Goal: Transaction & Acquisition: Purchase product/service

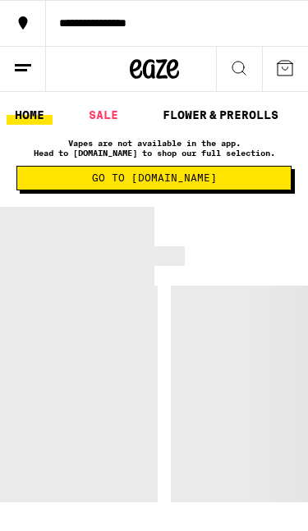
click at [25, 65] on line at bounding box center [23, 65] width 16 height 0
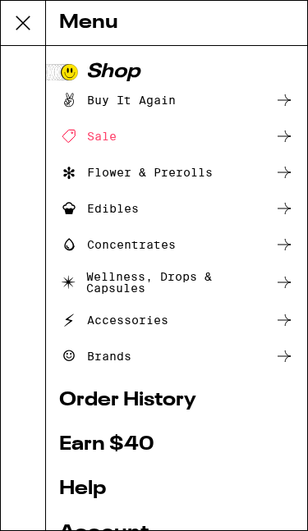
click at [211, 171] on div "Flower & Prerolls" at bounding box center [136, 173] width 154 height 20
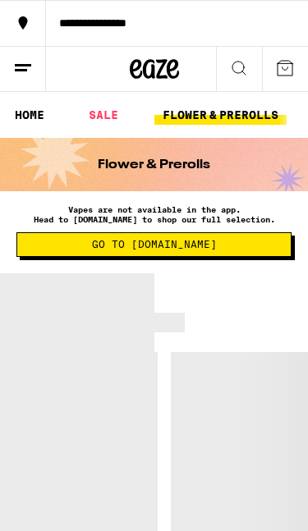
click at [26, 70] on line at bounding box center [21, 70] width 12 height 0
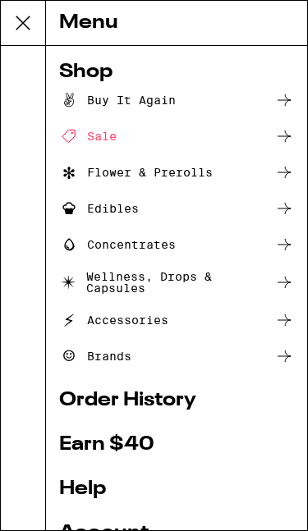
click at [260, 135] on div "Sale" at bounding box center [176, 136] width 235 height 20
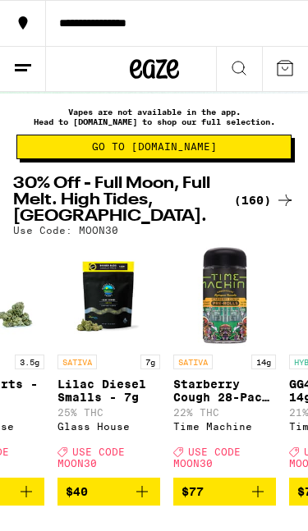
scroll to position [99, 0]
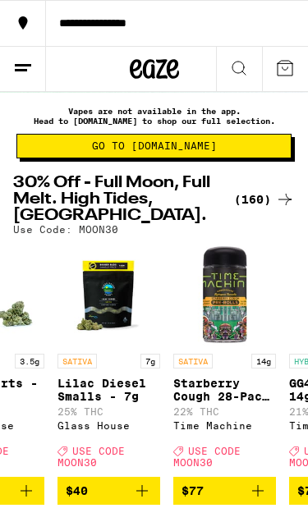
click at [28, 68] on icon at bounding box center [23, 68] width 20 height 20
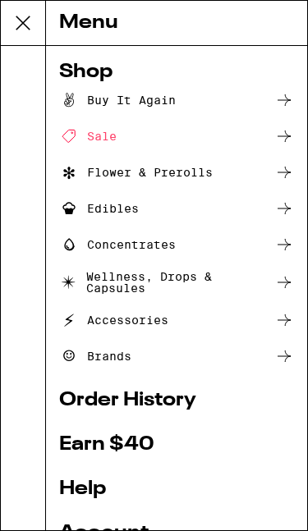
click at [204, 175] on div "Flower & Prerolls" at bounding box center [136, 173] width 154 height 20
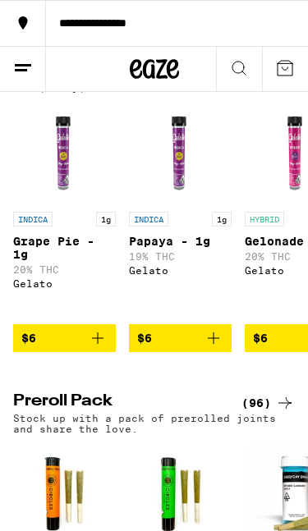
click at [99, 348] on icon "Add to bag" at bounding box center [98, 338] width 20 height 20
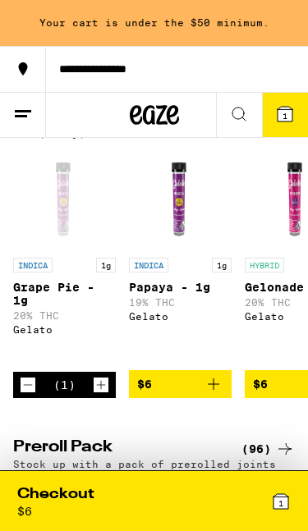
click at [99, 364] on div "INDICA 1g Grape Pie - 1g 20% THC Gelato" at bounding box center [64, 311] width 103 height 106
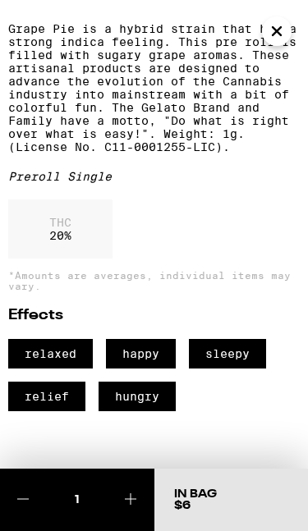
scroll to position [406, 0]
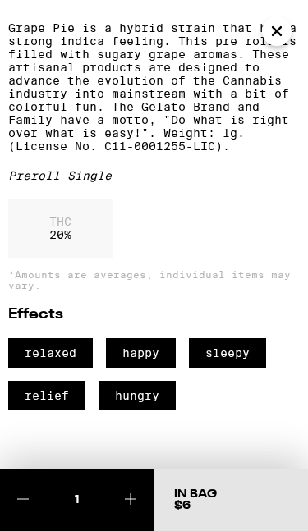
click at [275, 34] on icon "Close" at bounding box center [277, 31] width 8 height 8
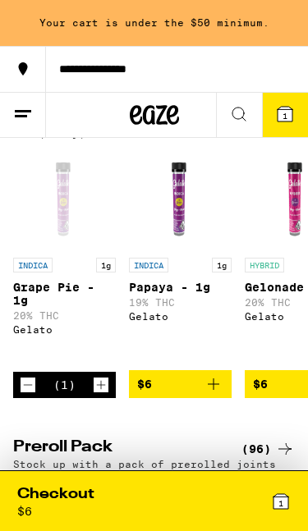
click at [104, 395] on icon "Increment" at bounding box center [101, 385] width 15 height 20
click at [101, 395] on icon "Increment" at bounding box center [101, 385] width 15 height 20
click at [99, 395] on icon "Increment" at bounding box center [101, 385] width 15 height 20
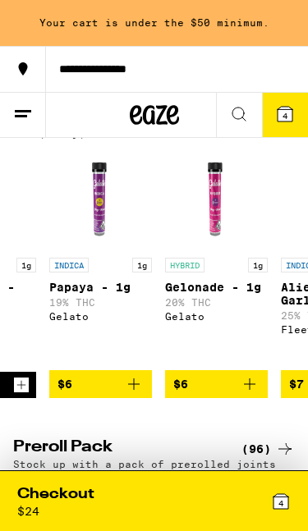
scroll to position [0, 87]
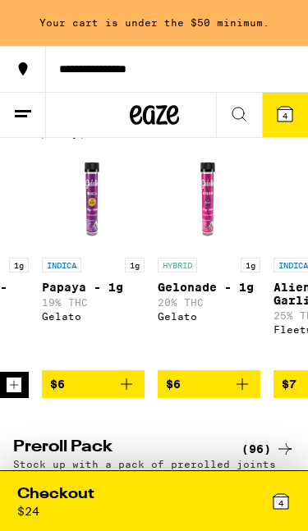
click at [247, 394] on icon "Add to bag" at bounding box center [242, 384] width 20 height 20
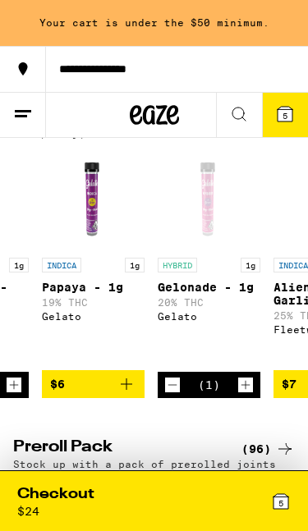
click at [246, 395] on icon "Increment" at bounding box center [245, 385] width 15 height 20
click at [246, 389] on icon "Increment" at bounding box center [245, 384] width 9 height 9
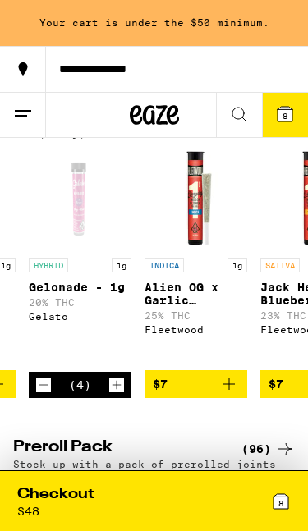
scroll to position [0, 218]
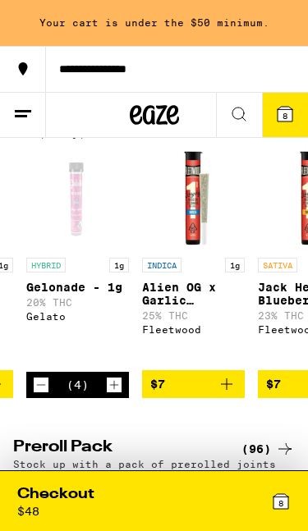
click at [231, 394] on icon "Add to bag" at bounding box center [227, 384] width 20 height 20
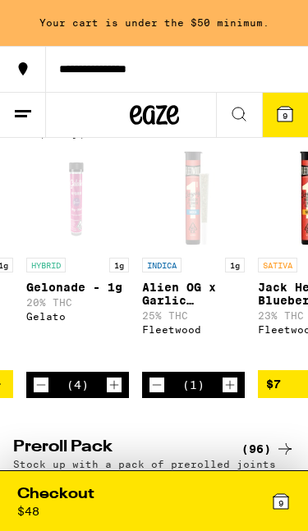
click at [231, 395] on icon "Increment" at bounding box center [230, 385] width 15 height 20
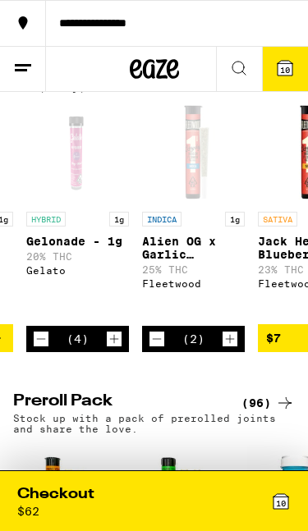
click at [229, 431] on div "Flower: 1g - 4g (77) The best bud - 1g and 4g flower. Roll it up or pack into y…" at bounding box center [154, 320] width 308 height 1903
click at [232, 343] on icon "Increment" at bounding box center [230, 338] width 9 height 9
click at [230, 343] on icon "Increment" at bounding box center [230, 338] width 9 height 9
click at [161, 493] on div "12" at bounding box center [222, 501] width 137 height 34
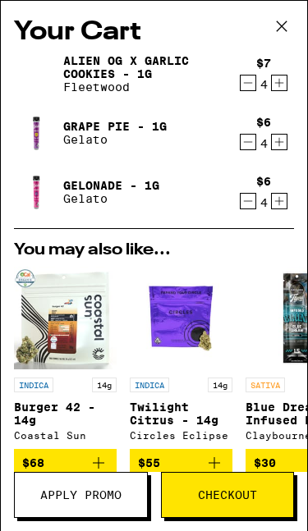
click at [283, 26] on icon at bounding box center [281, 26] width 25 height 25
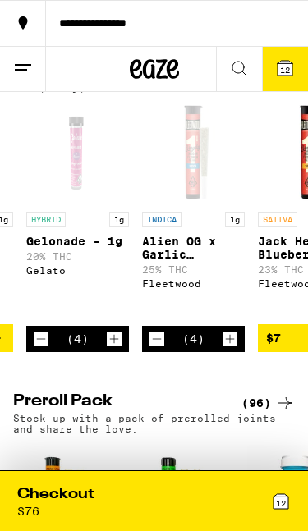
click at [26, 65] on line at bounding box center [23, 65] width 16 height 0
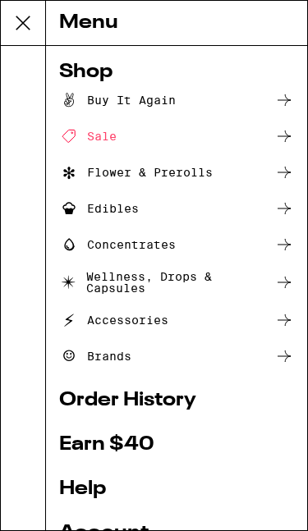
click at [30, 22] on icon at bounding box center [23, 23] width 33 height 33
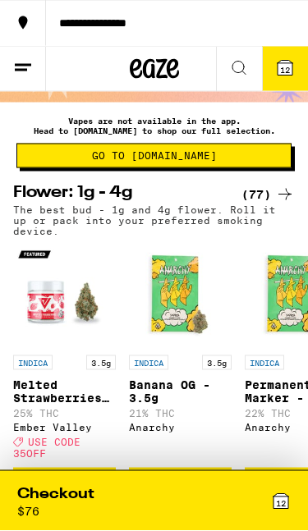
scroll to position [86, 0]
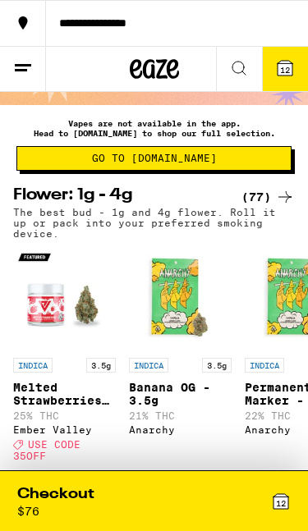
click at [240, 70] on icon at bounding box center [239, 68] width 20 height 20
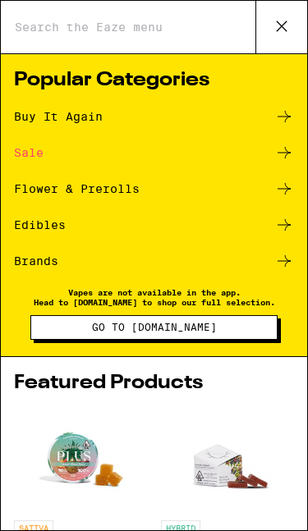
scroll to position [0, 0]
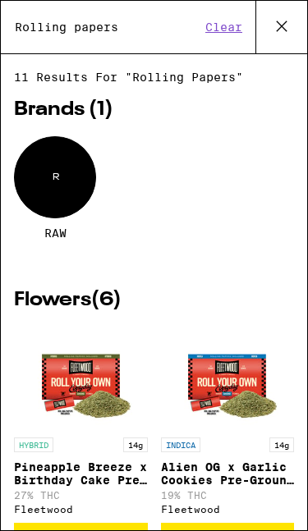
type input "Rolling papers"
click at [81, 185] on div "R" at bounding box center [55, 177] width 82 height 82
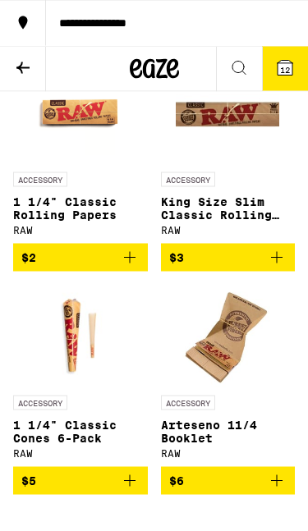
scroll to position [544, 0]
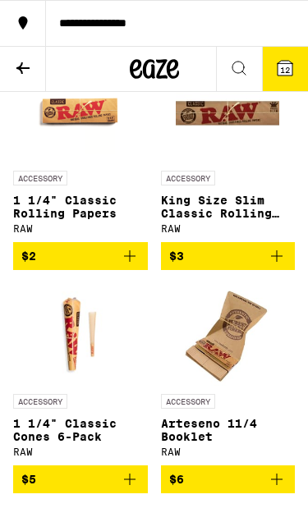
click at [277, 262] on icon "Add to bag" at bounding box center [276, 255] width 11 height 11
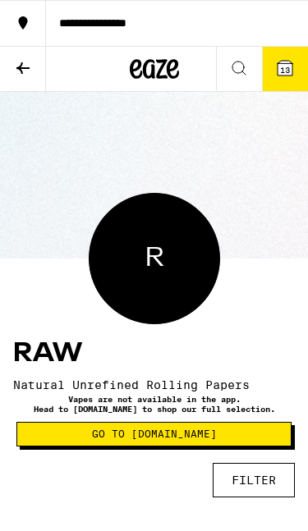
scroll to position [58, 0]
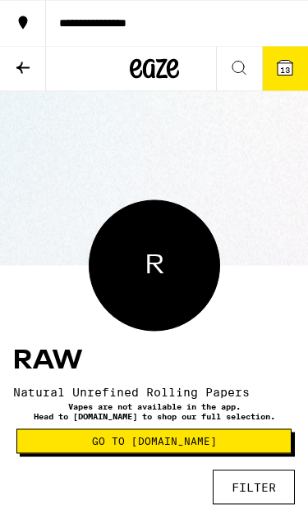
click at [283, 63] on icon at bounding box center [285, 68] width 15 height 15
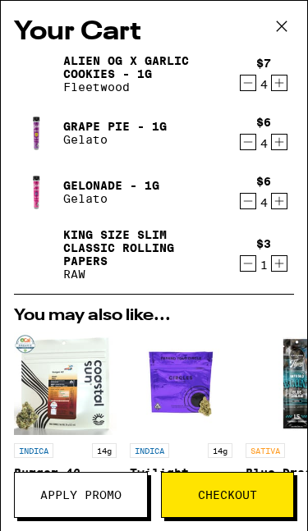
click at [241, 481] on button "Checkout" at bounding box center [228, 495] width 134 height 46
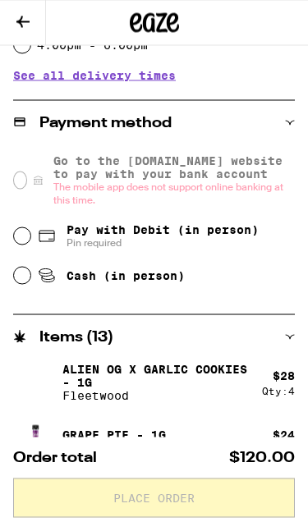
scroll to position [581, 0]
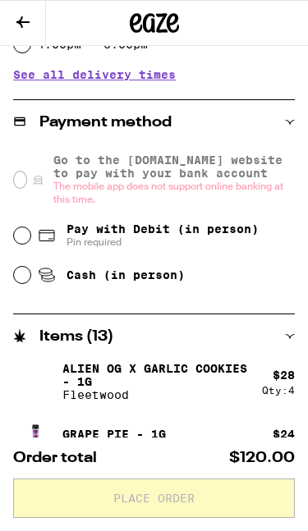
click at [19, 244] on input "Pay with Debit (in person) Pin required" at bounding box center [22, 235] width 16 height 16
radio input "true"
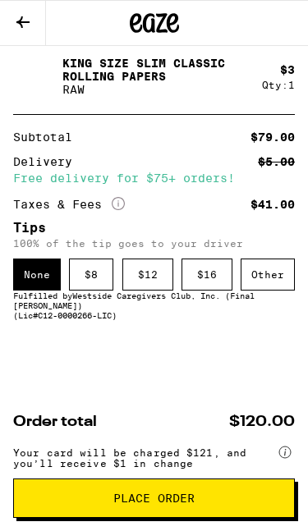
scroll to position [1077, 0]
click at [91, 265] on div "$ 8" at bounding box center [91, 275] width 44 height 32
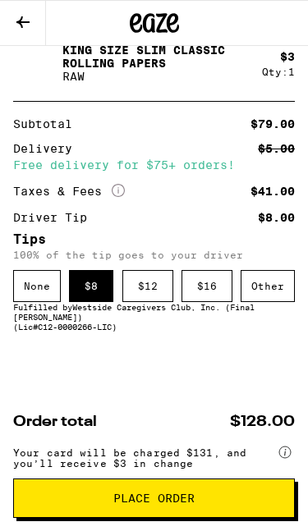
scroll to position [1102, 0]
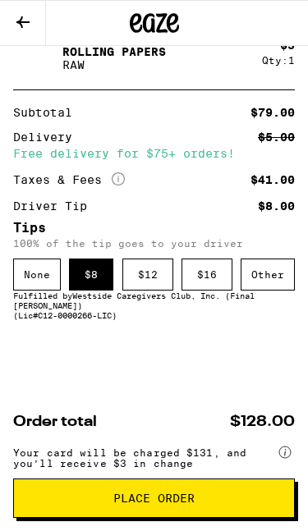
click at [226, 494] on span "Place Order" at bounding box center [154, 498] width 254 height 11
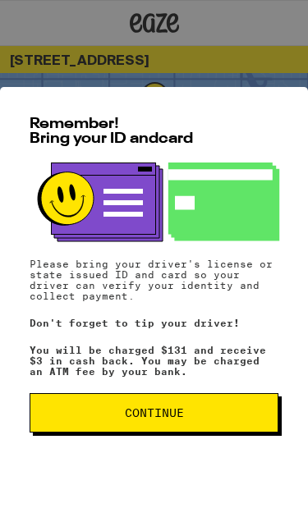
click at [240, 407] on span "Continue" at bounding box center [154, 412] width 221 height 11
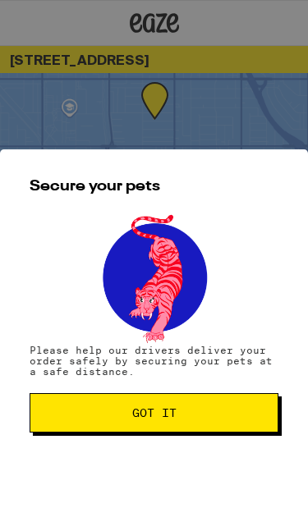
click at [229, 407] on span "Got it" at bounding box center [154, 412] width 221 height 11
